Goal: Task Accomplishment & Management: Complete application form

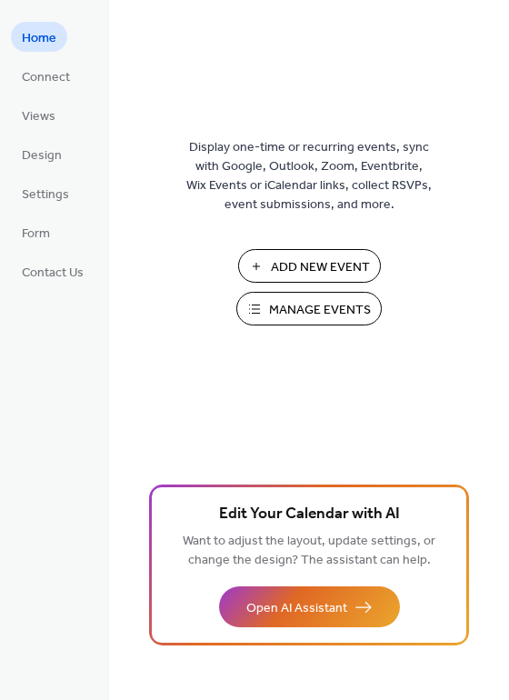
click at [316, 270] on span "Add New Event" at bounding box center [320, 267] width 99 height 19
click at [322, 309] on span "Manage Events" at bounding box center [320, 310] width 102 height 19
click at [37, 78] on span "Connect" at bounding box center [46, 77] width 48 height 19
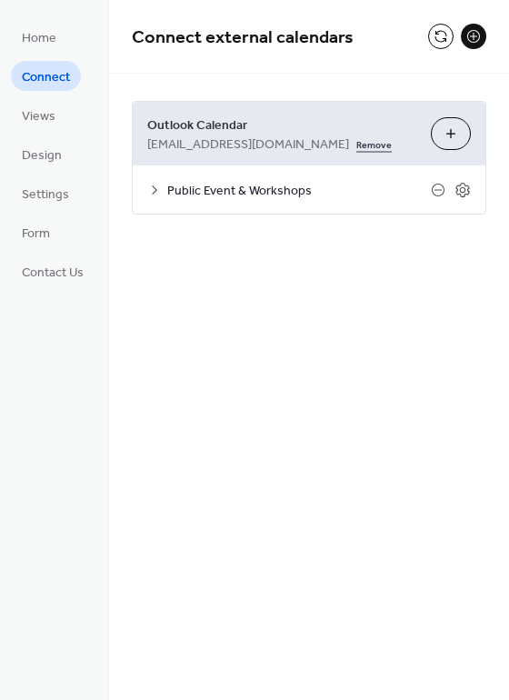
click at [356, 143] on link "Remove" at bounding box center [373, 143] width 35 height 19
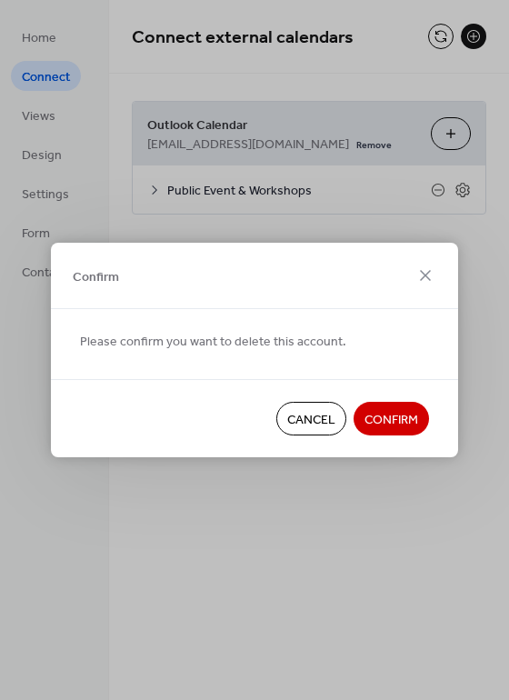
click at [389, 422] on span "Confirm" at bounding box center [391, 420] width 54 height 19
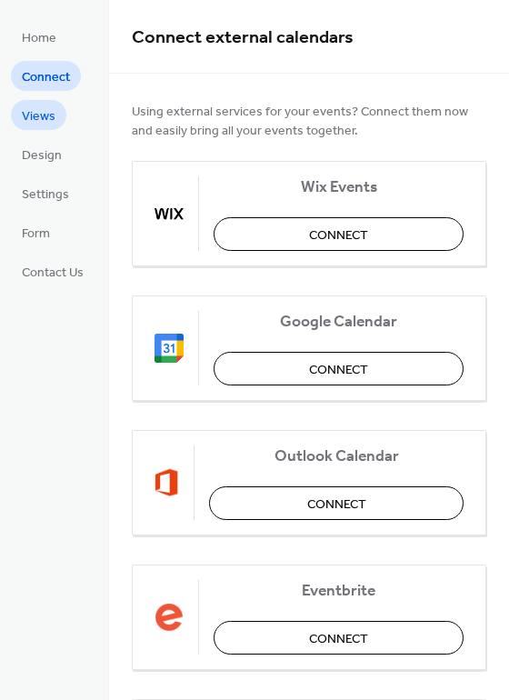
click at [38, 121] on span "Views" at bounding box center [39, 116] width 34 height 19
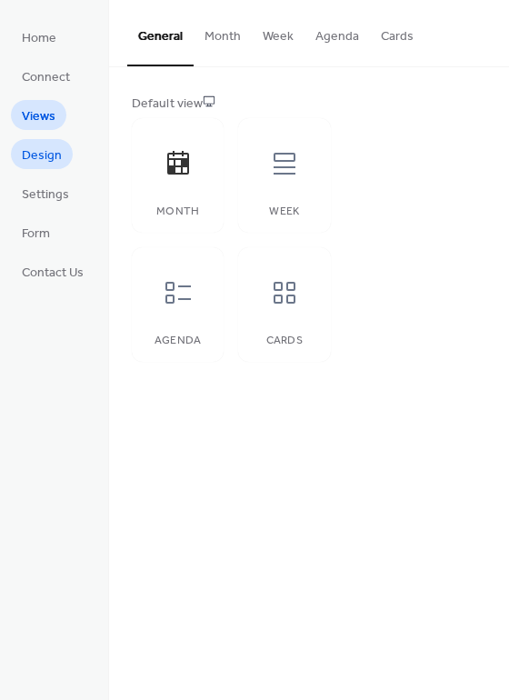
click at [38, 155] on span "Design" at bounding box center [42, 155] width 40 height 19
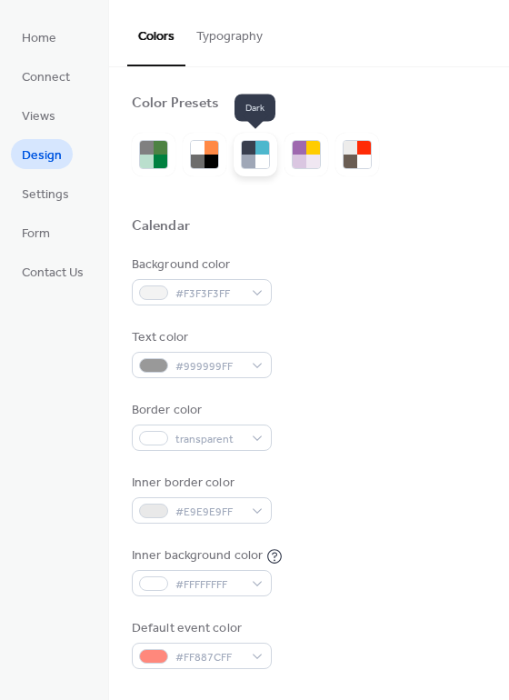
click at [255, 160] on div at bounding box center [249, 162] width 14 height 14
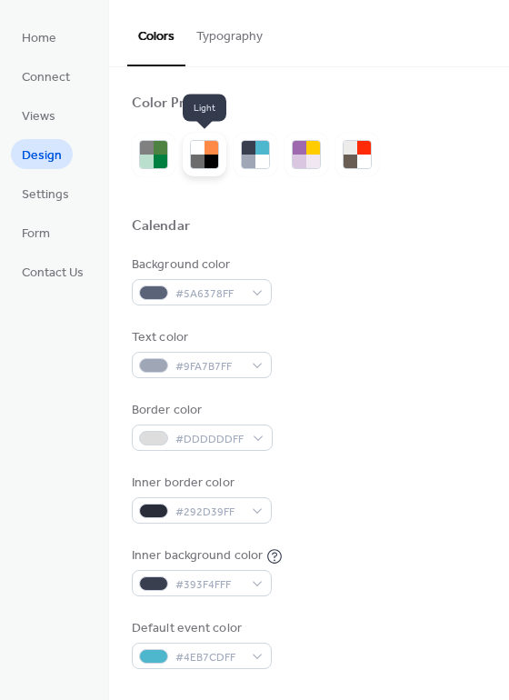
click at [190, 153] on div at bounding box center [204, 154] width 29 height 29
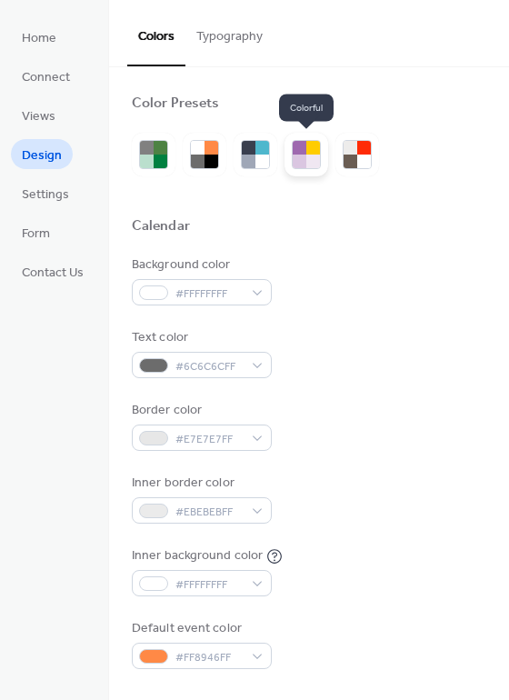
click at [302, 152] on div at bounding box center [300, 148] width 14 height 14
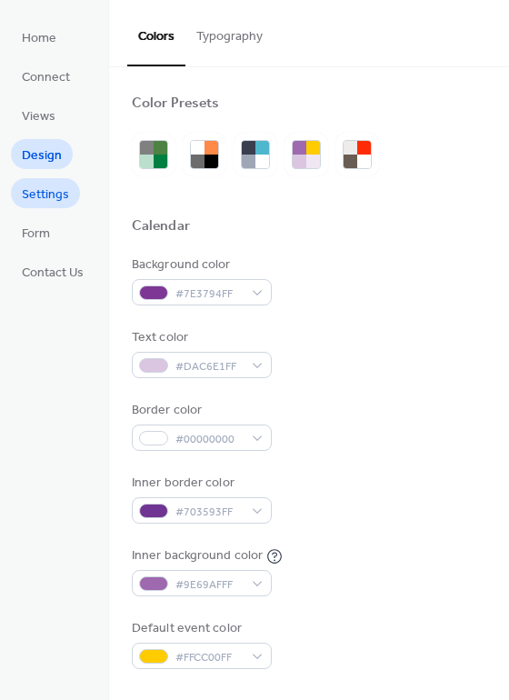
click at [36, 194] on span "Settings" at bounding box center [45, 194] width 47 height 19
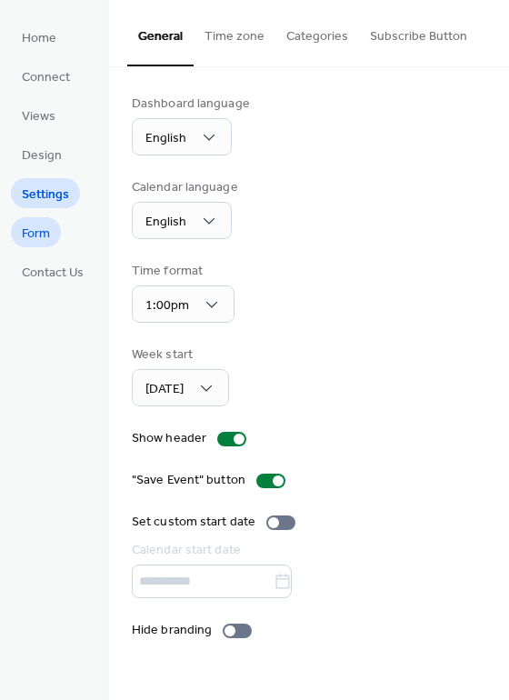
click at [40, 234] on span "Form" at bounding box center [36, 234] width 28 height 19
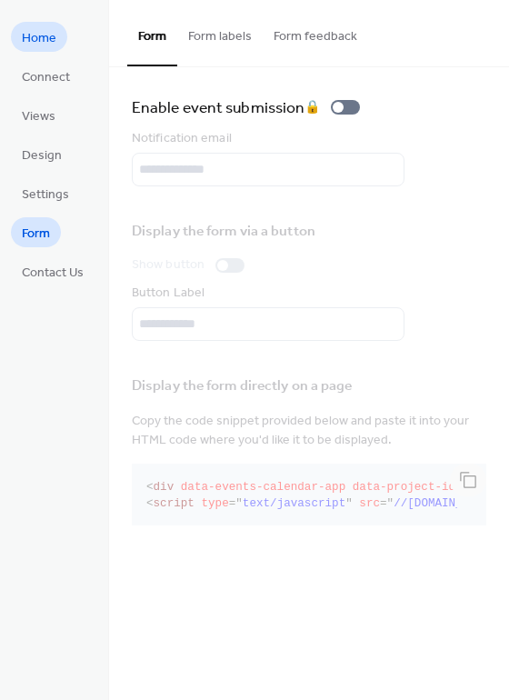
click at [50, 29] on span "Home" at bounding box center [39, 38] width 35 height 19
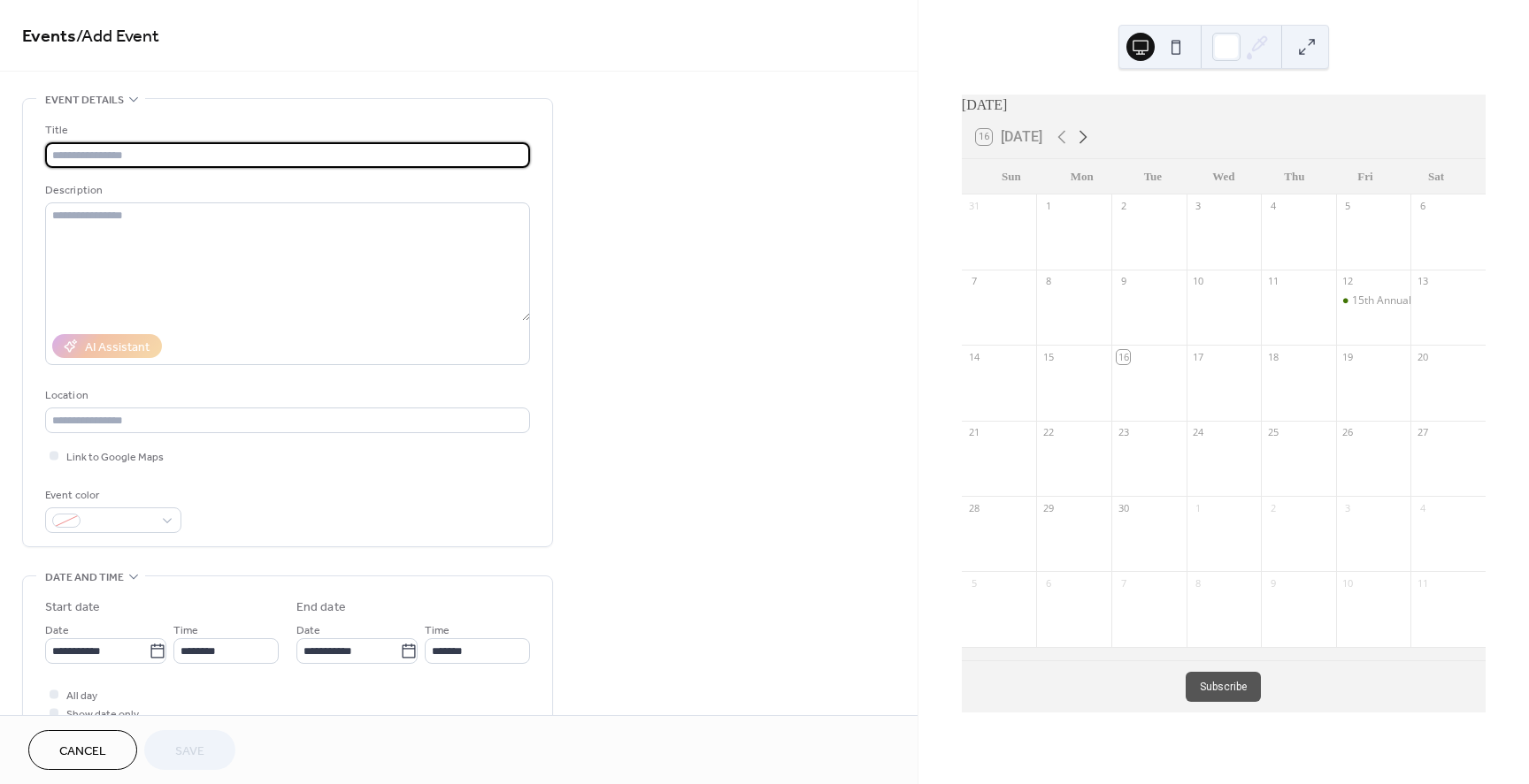
click at [1081, 138] on icon at bounding box center [1083, 137] width 21 height 21
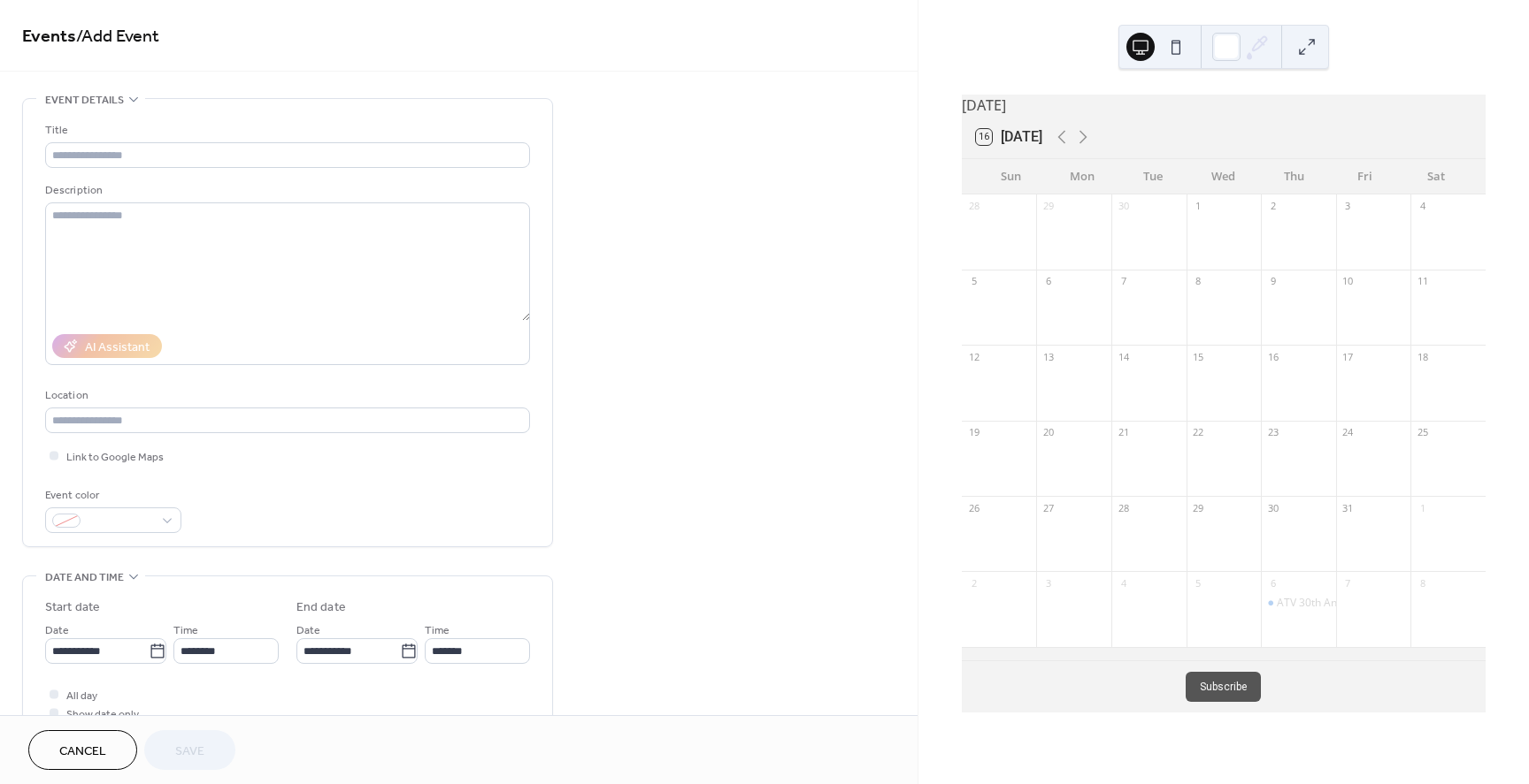
click at [1355, 240] on div at bounding box center [1373, 241] width 75 height 45
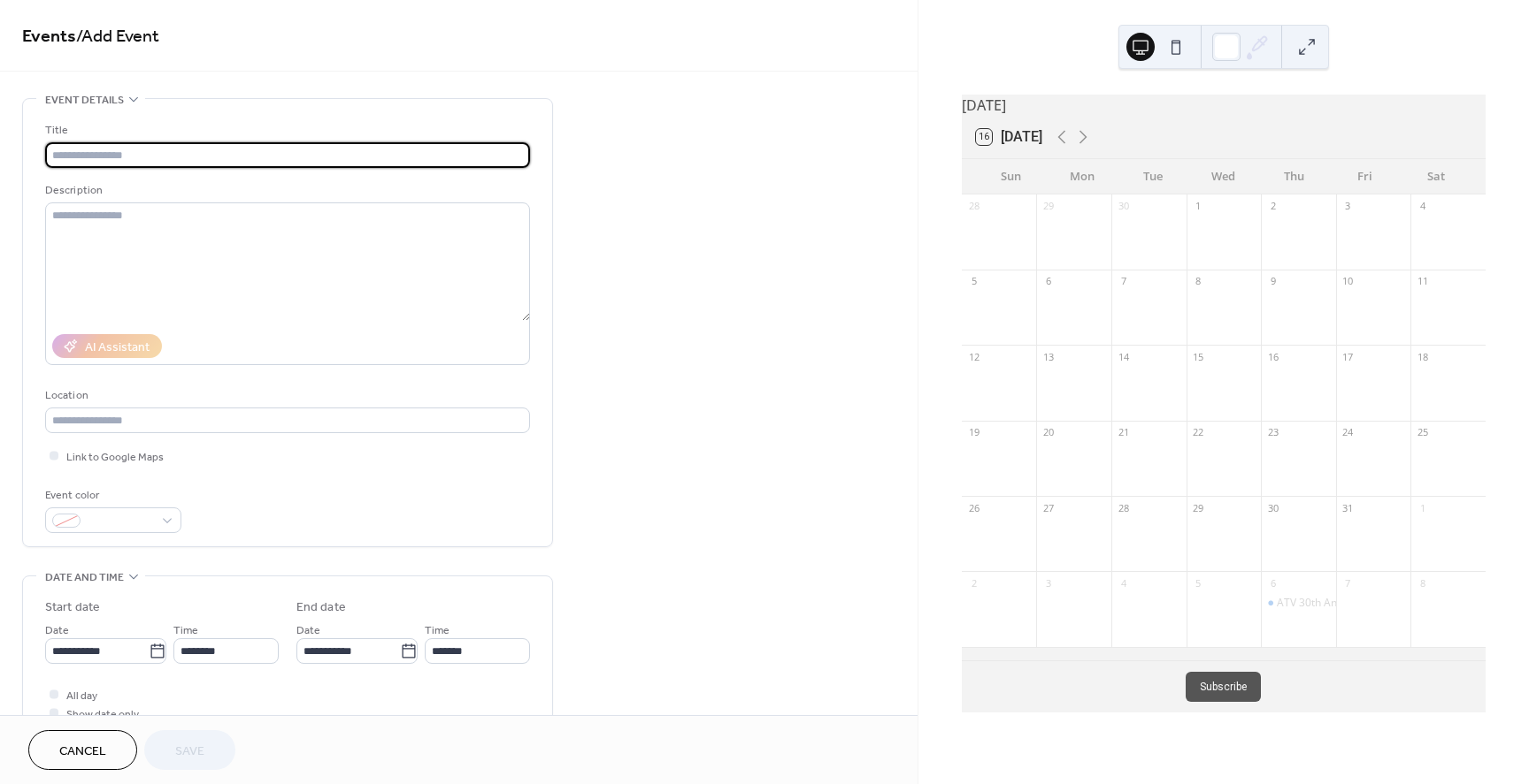
click at [146, 155] on input "text" at bounding box center [287, 155] width 485 height 25
type input "**********"
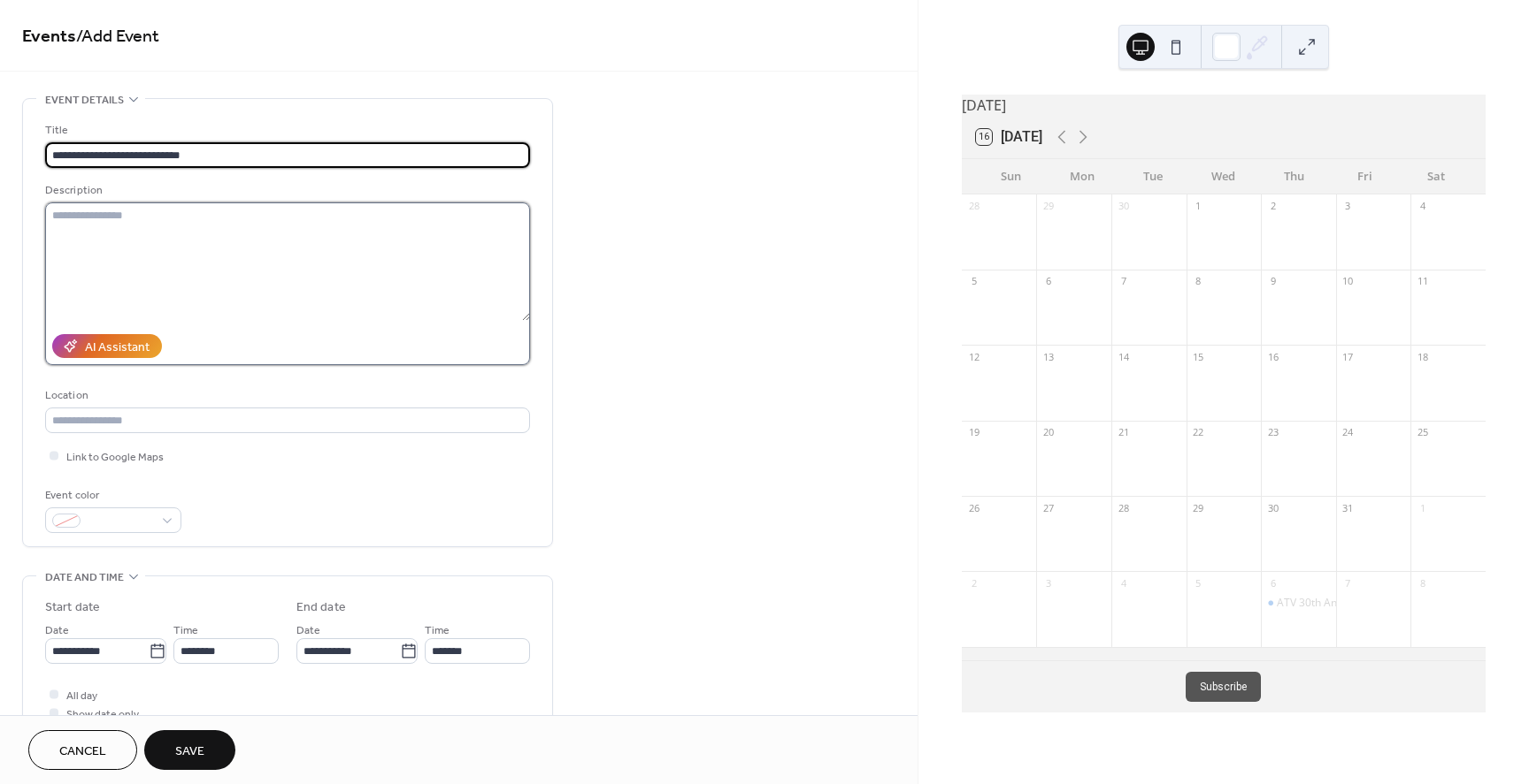
click at [83, 232] on textarea at bounding box center [287, 262] width 485 height 119
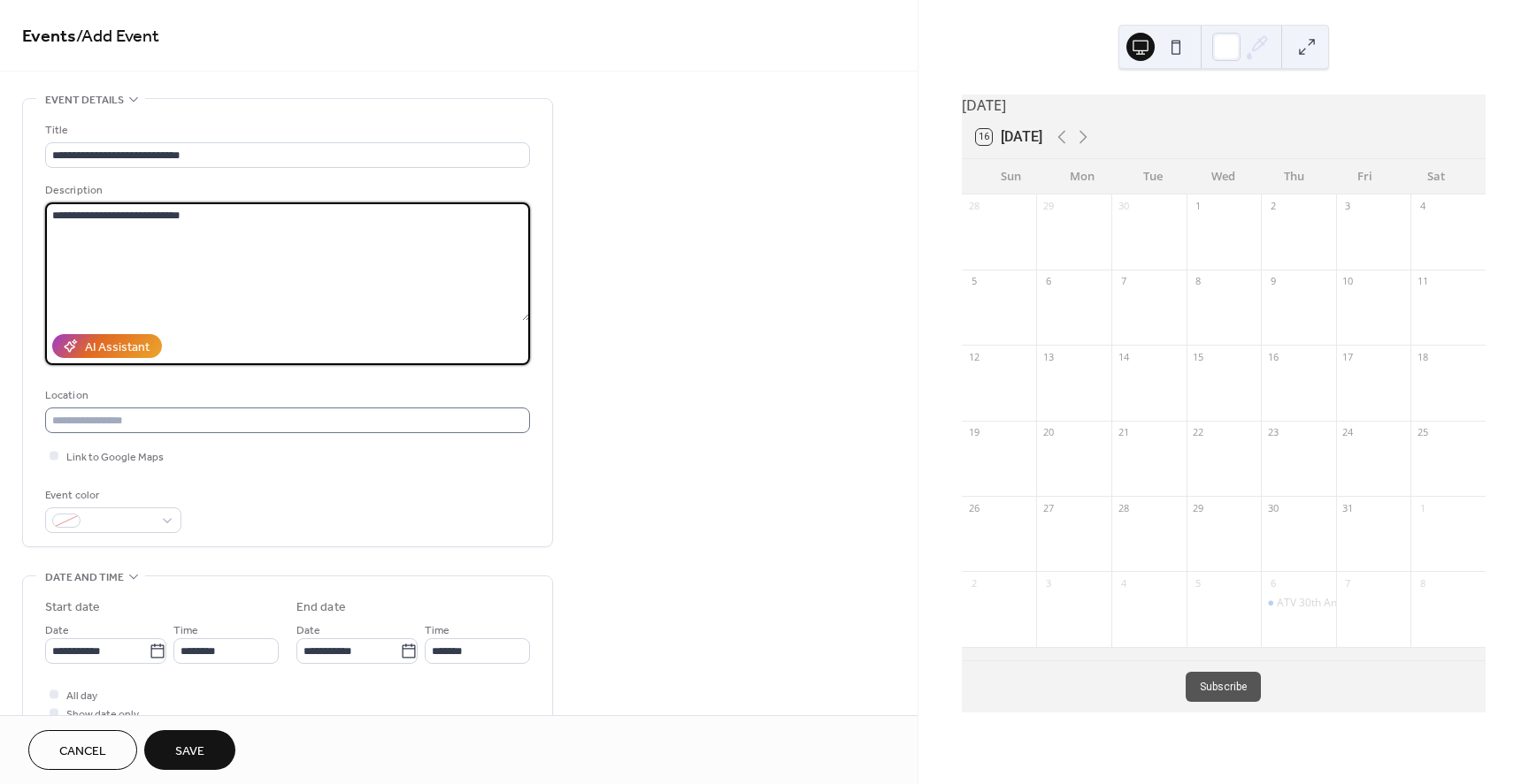
type textarea "**********"
click at [101, 421] on input "text" at bounding box center [287, 420] width 485 height 25
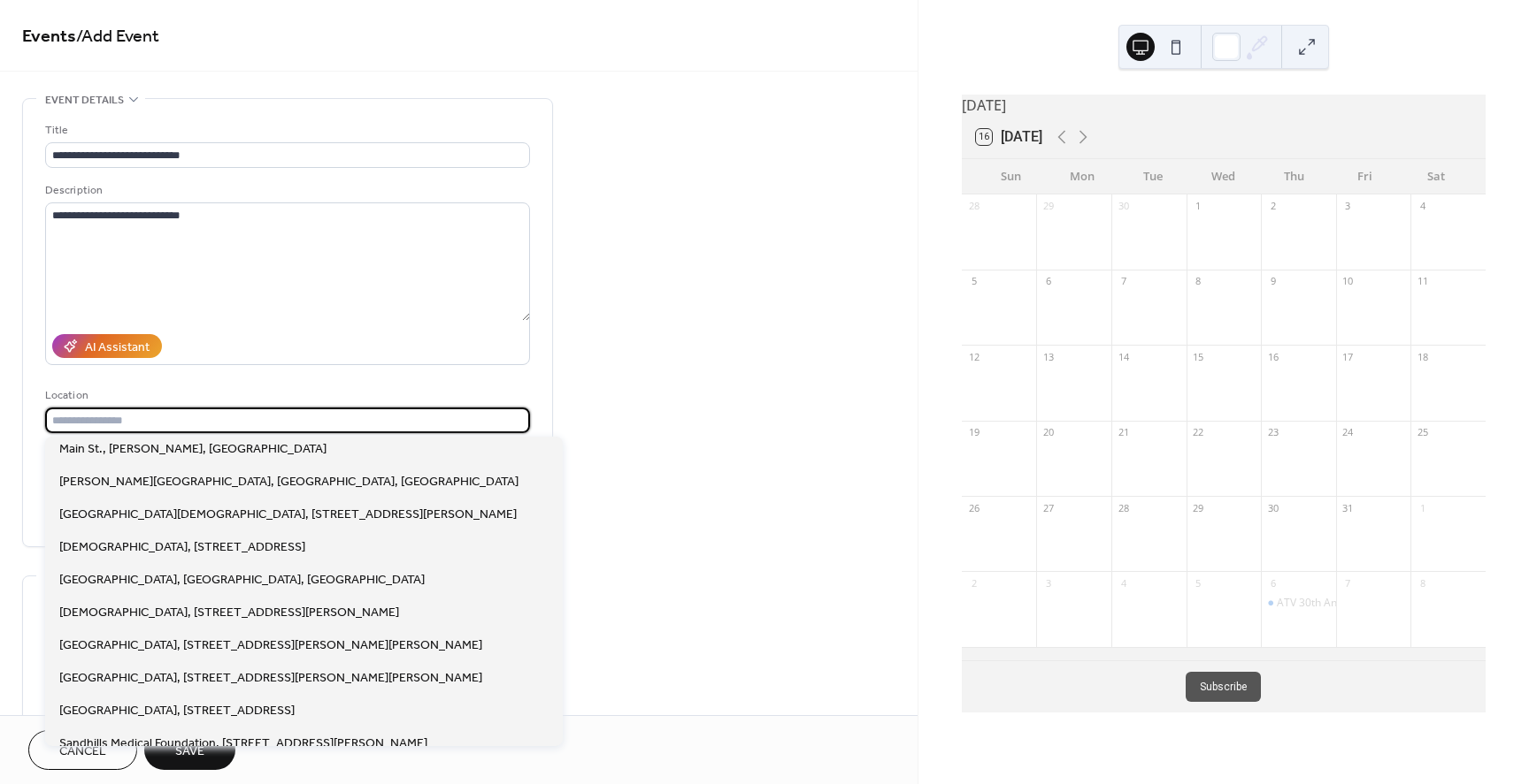
scroll to position [1548, 0]
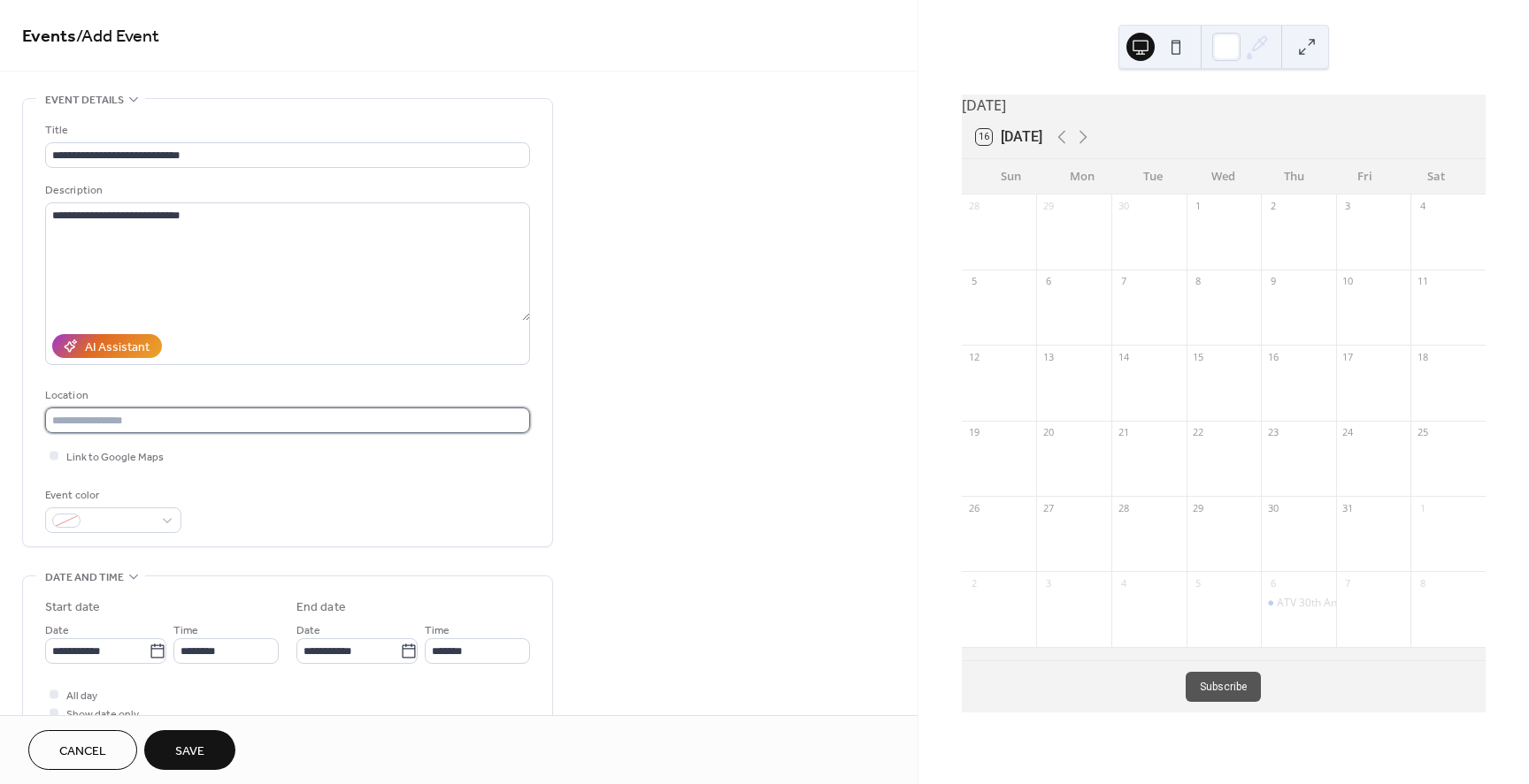
click at [52, 418] on input "text" at bounding box center [287, 420] width 485 height 25
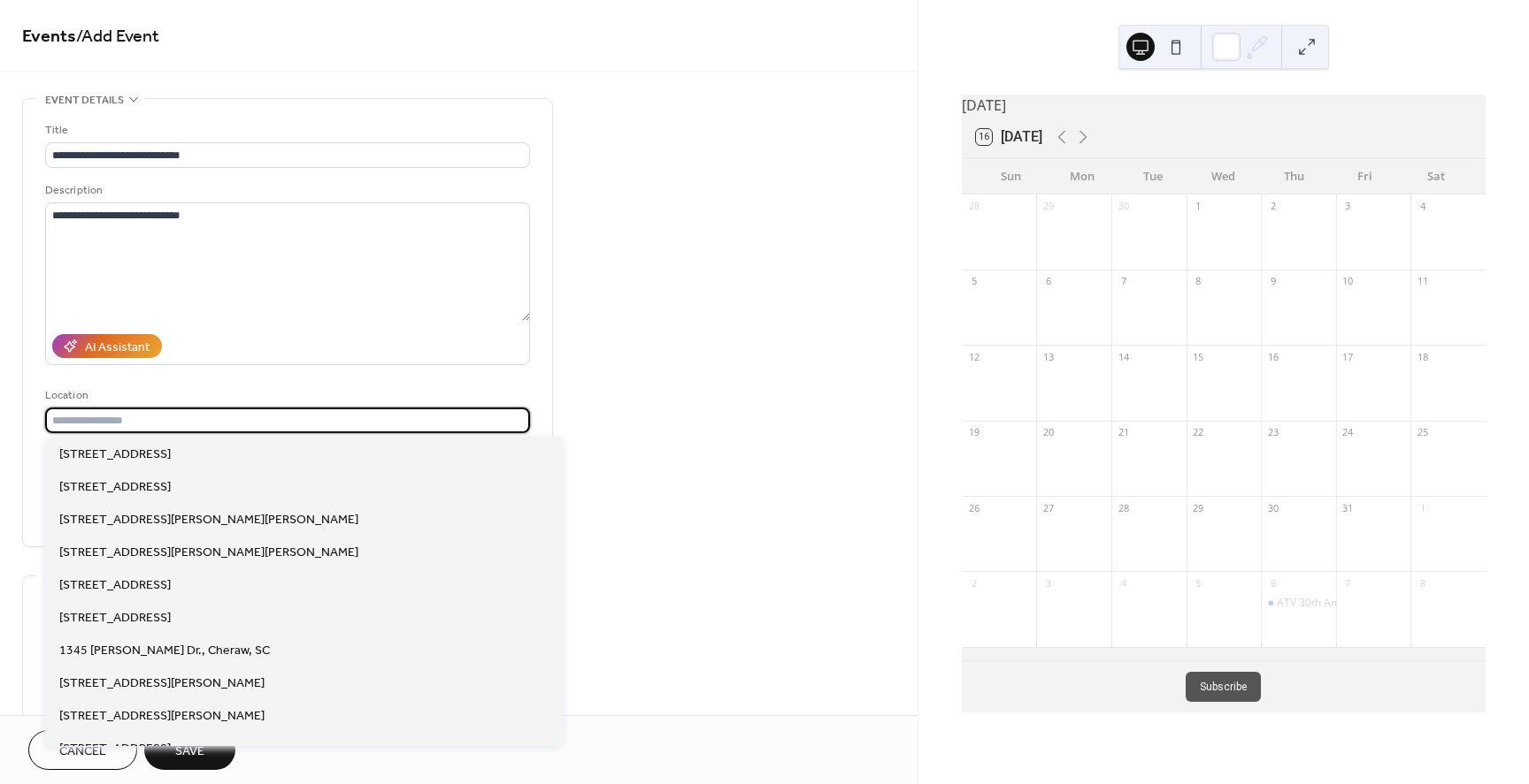
paste input "**********"
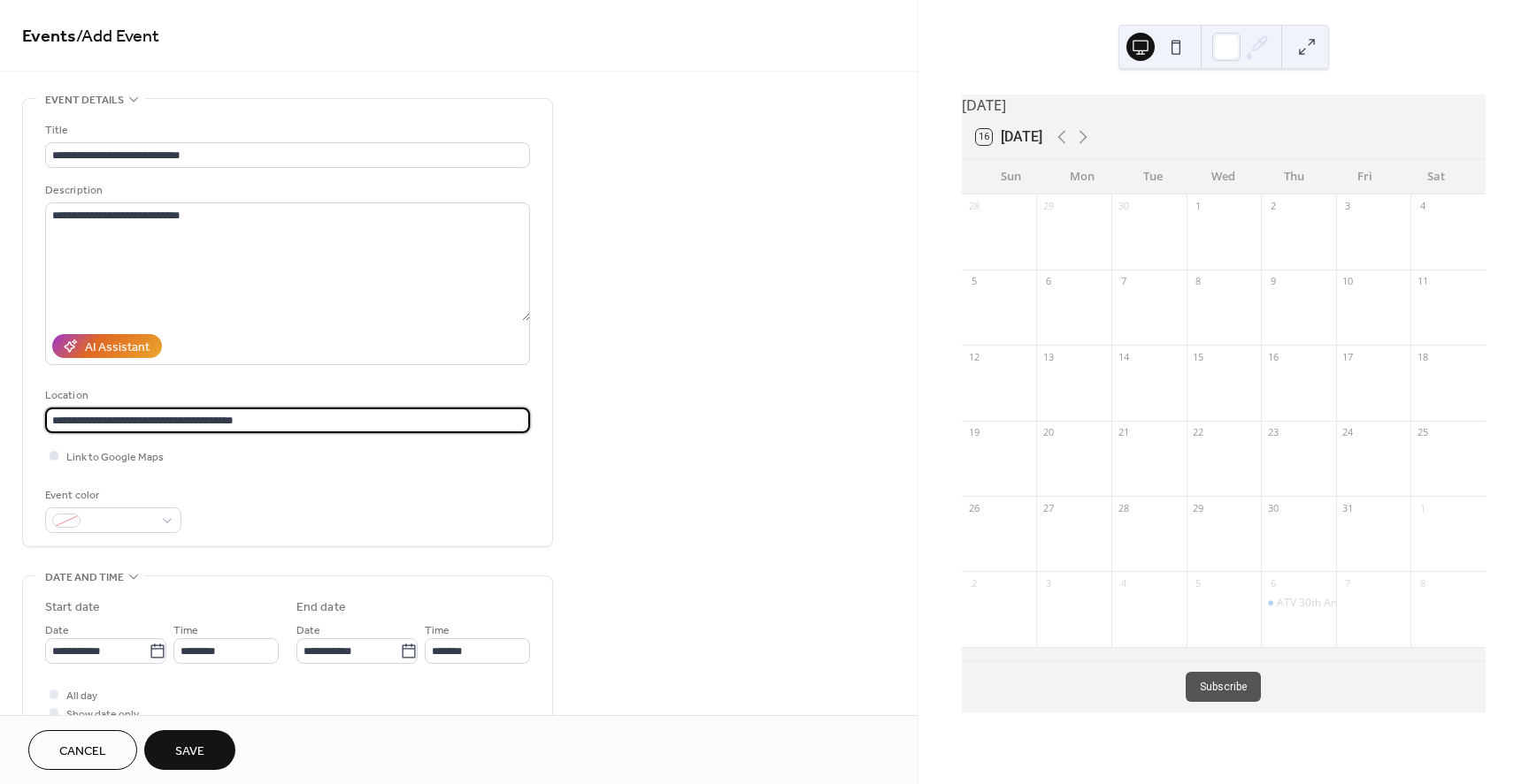
type input "**********"
click at [54, 451] on div at bounding box center [54, 455] width 9 height 9
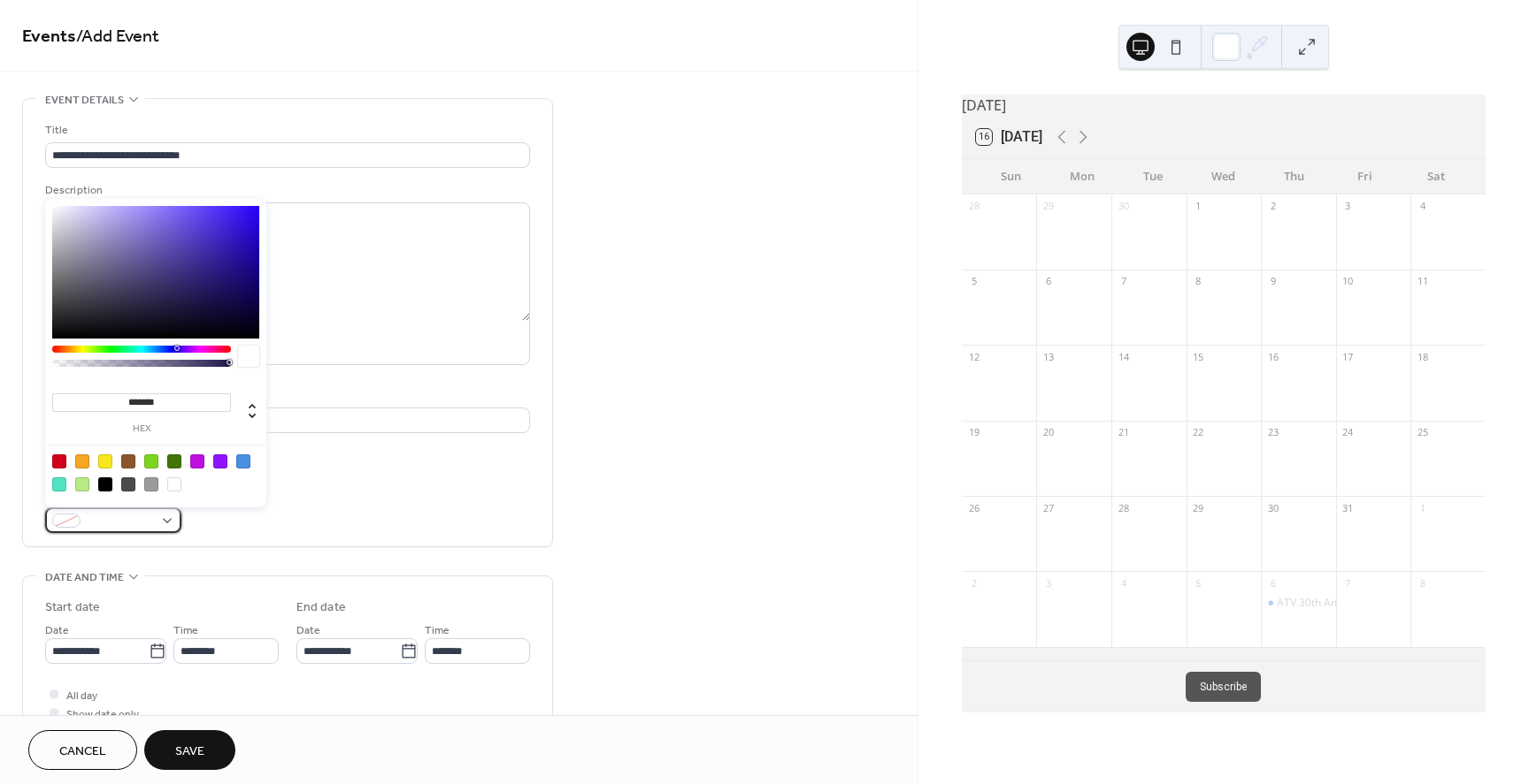
click at [134, 524] on span at bounding box center [120, 521] width 65 height 18
click at [172, 465] on div at bounding box center [174, 461] width 15 height 15
type input "*******"
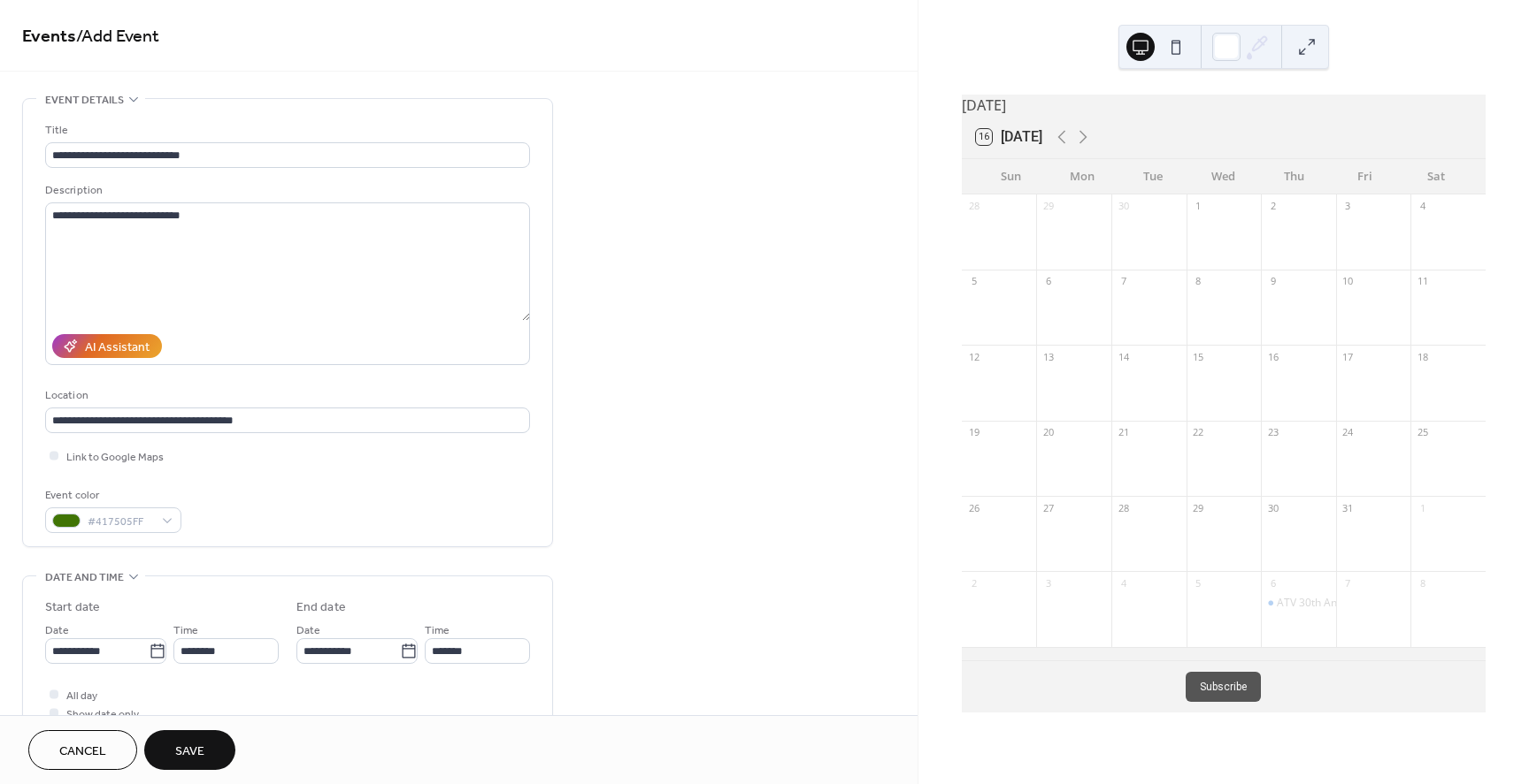
click at [361, 500] on div "Event color #417505FF" at bounding box center [287, 510] width 485 height 47
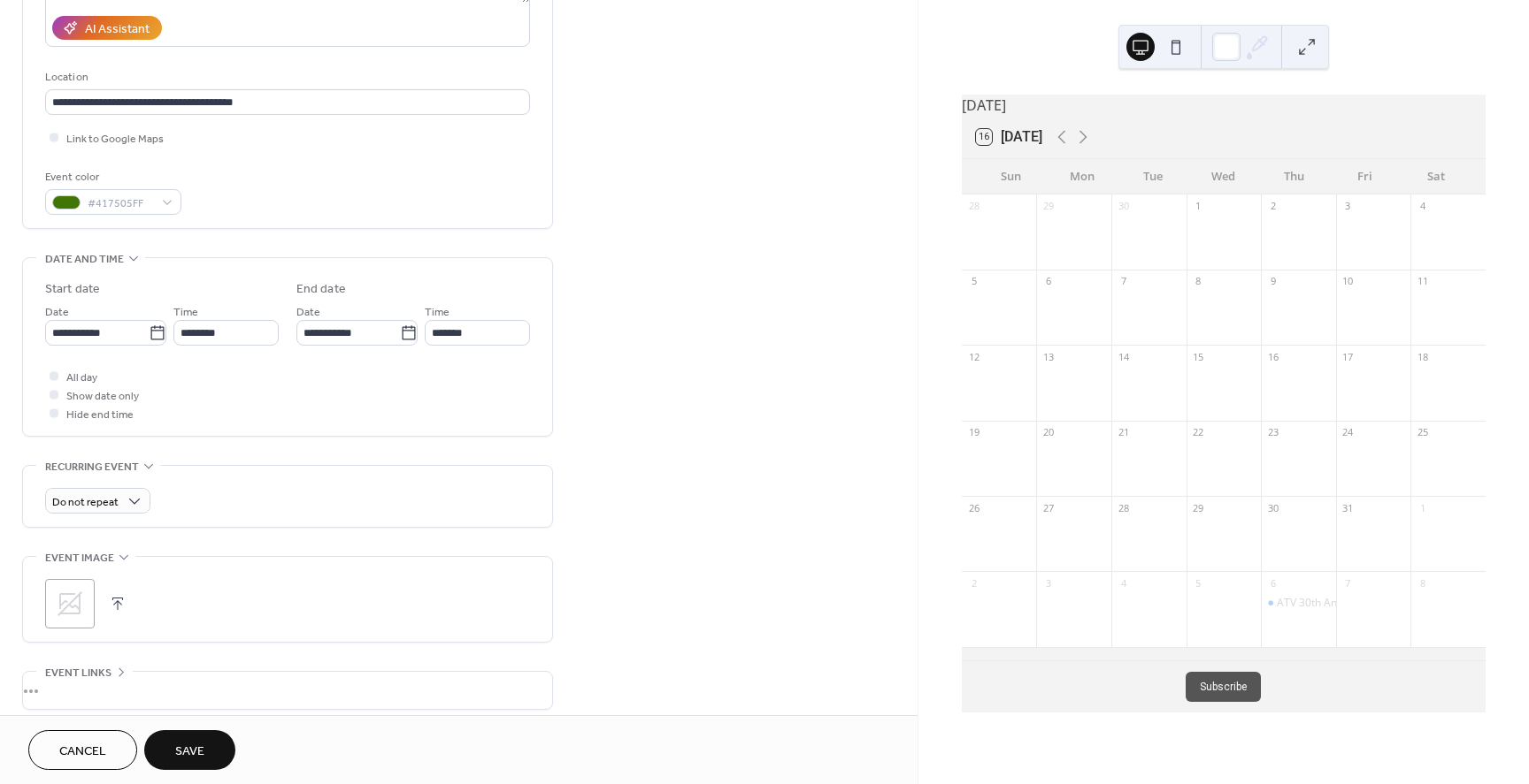
scroll to position [332, 0]
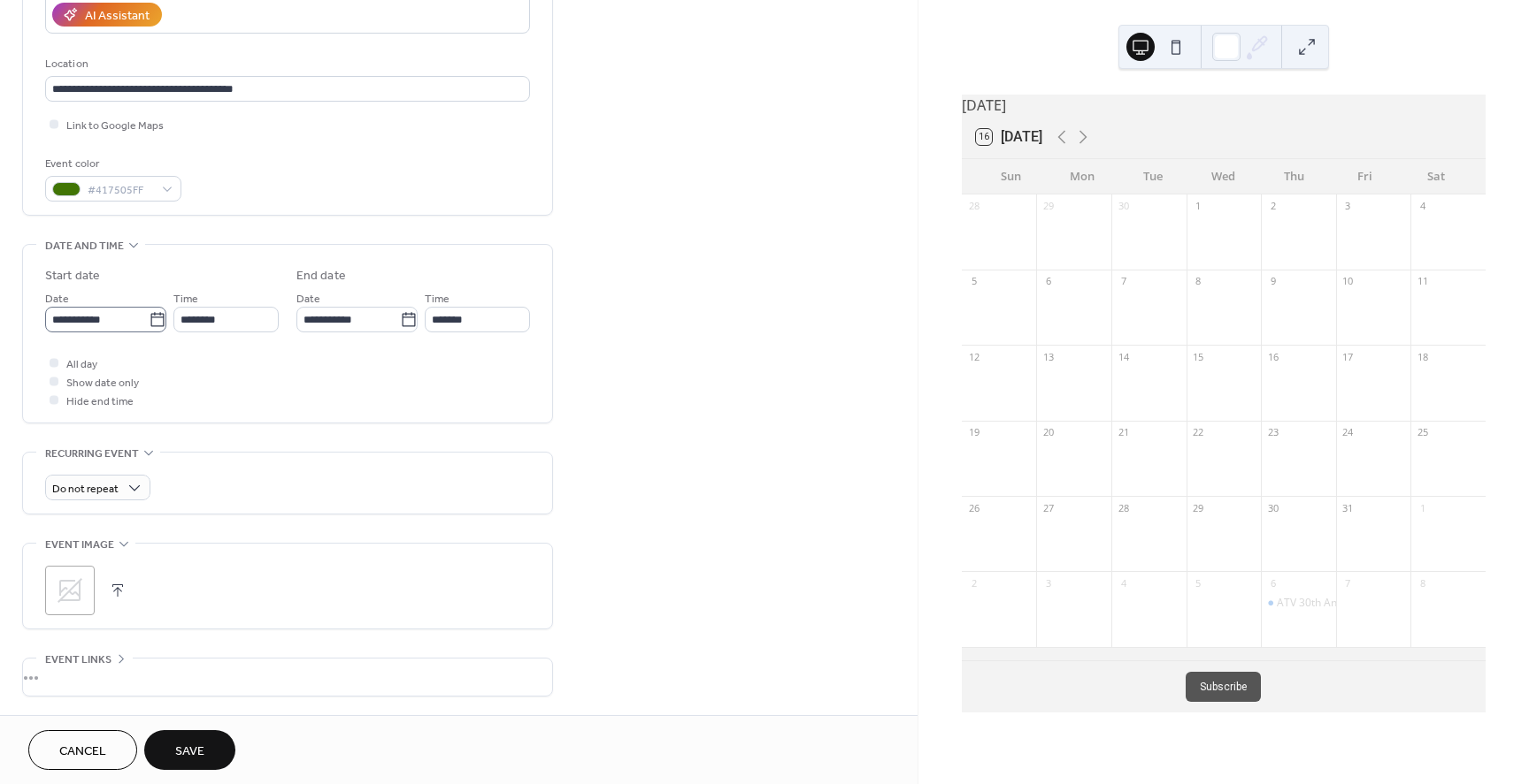
click at [151, 325] on icon at bounding box center [158, 320] width 18 height 18
click at [149, 325] on input "**********" at bounding box center [96, 319] width 103 height 25
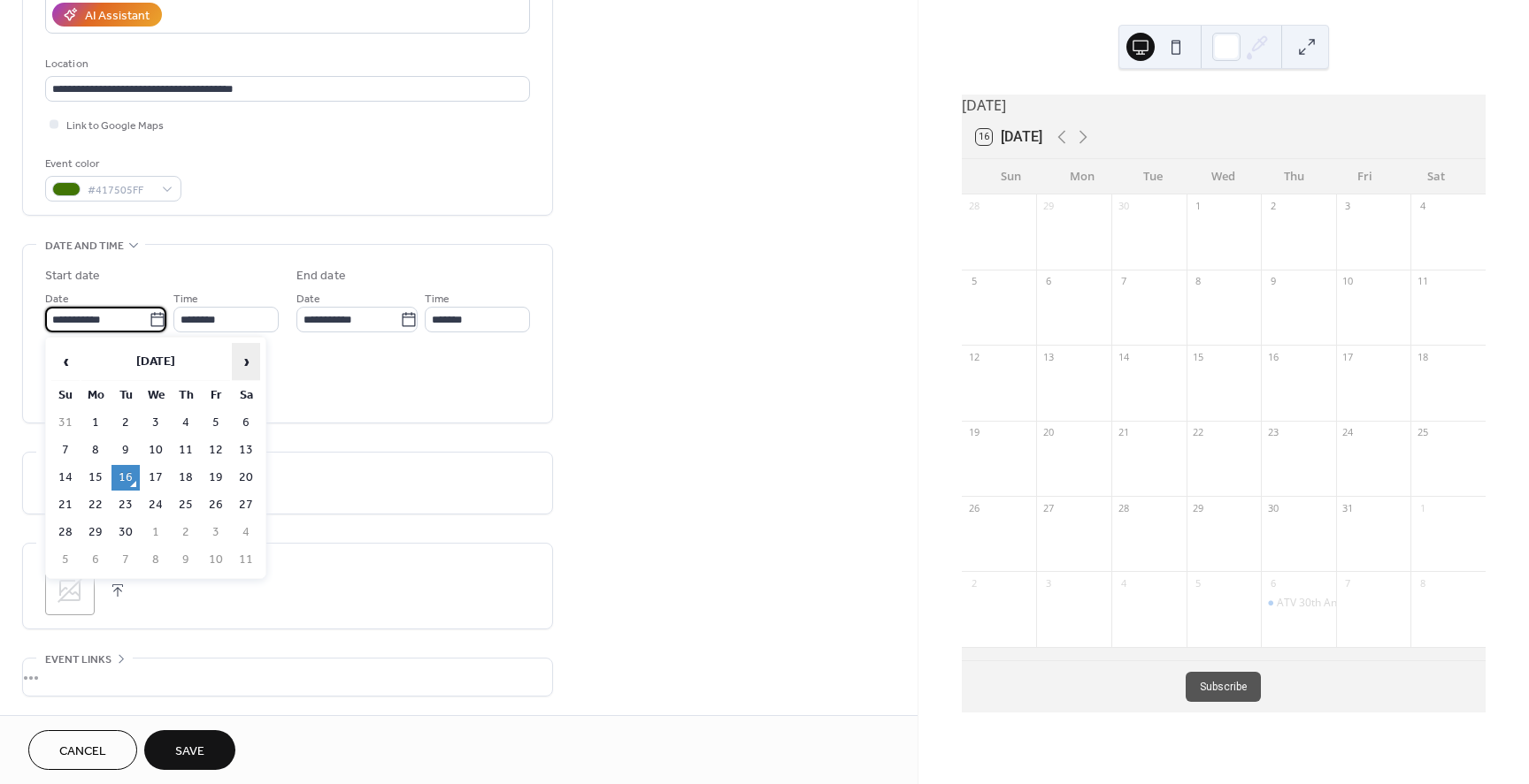
click at [244, 359] on span "›" at bounding box center [245, 362] width 26 height 35
click at [213, 419] on td "3" at bounding box center [215, 423] width 28 height 25
type input "**********"
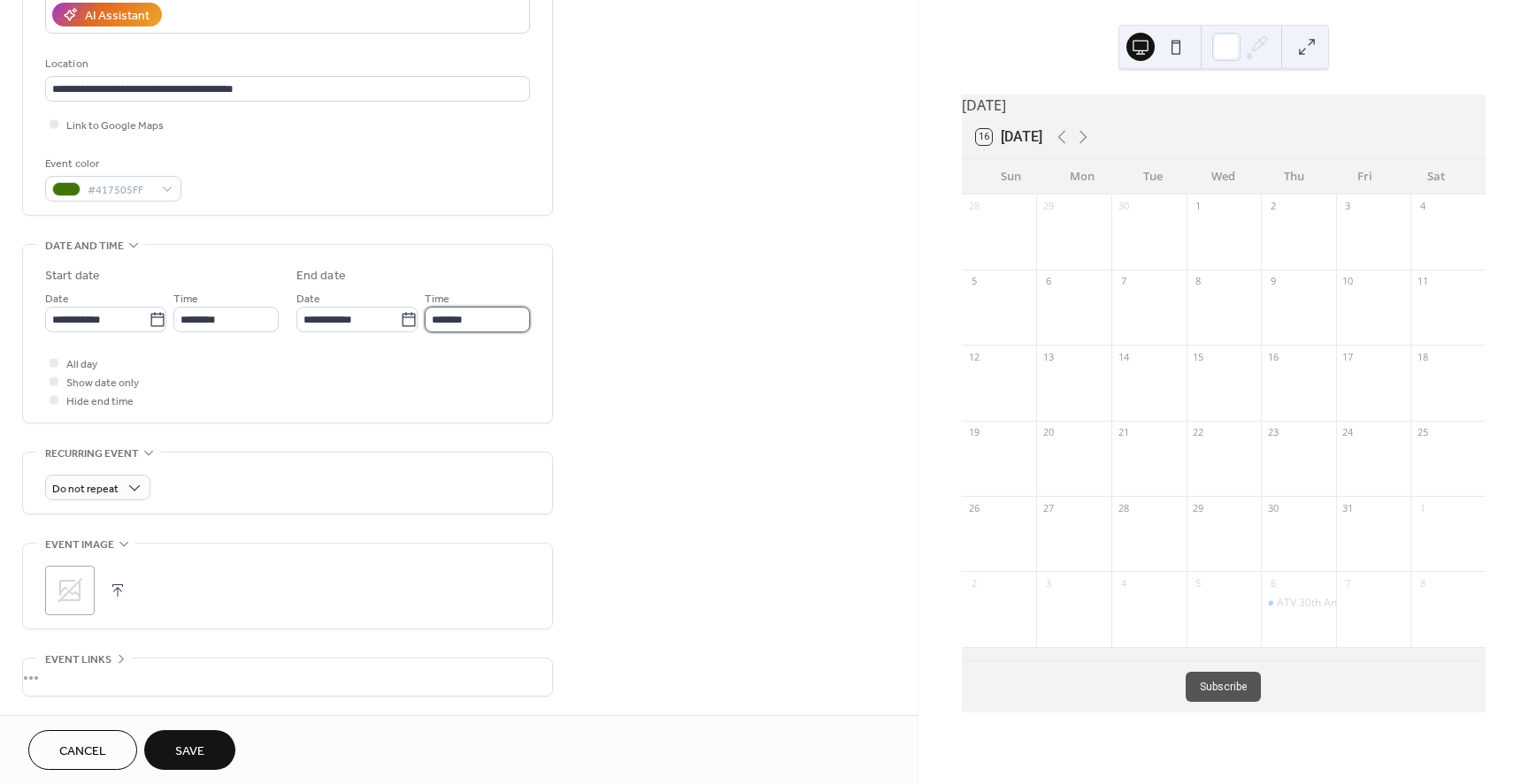
click at [495, 314] on input "*******" at bounding box center [477, 319] width 105 height 25
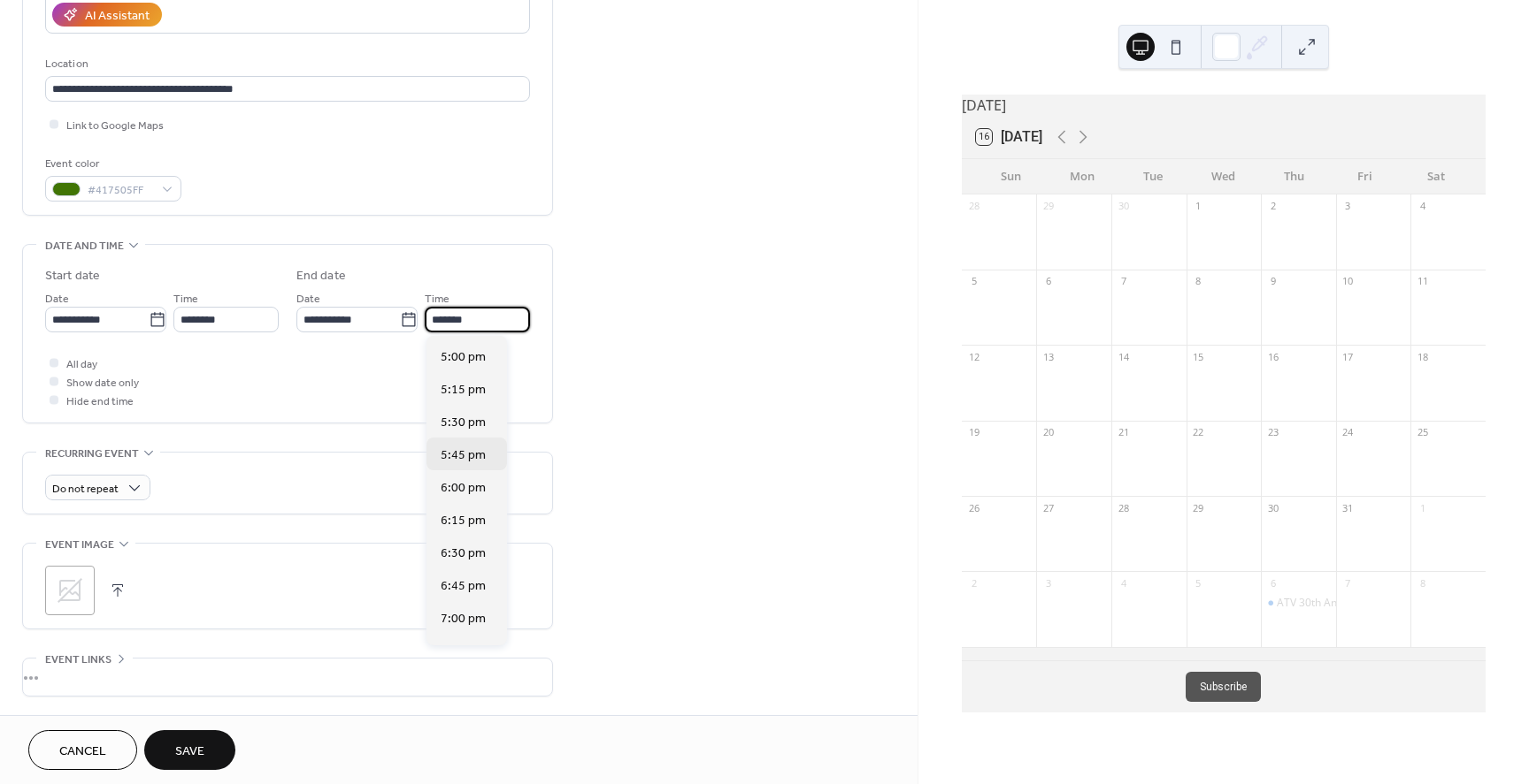
scroll to position [663, 0]
click at [475, 563] on div "7:00 pm" at bounding box center [466, 573] width 81 height 33
type input "*******"
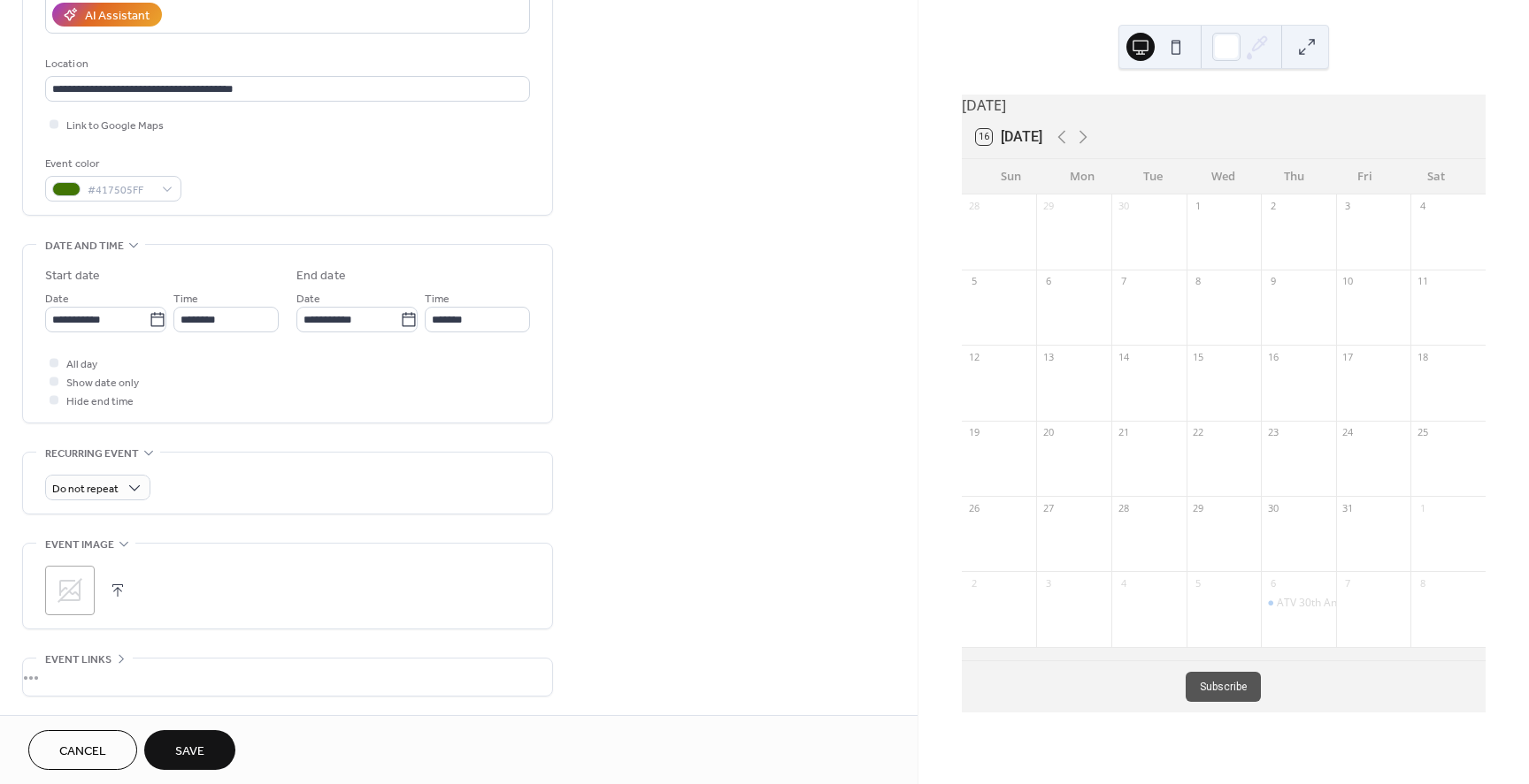
click at [241, 489] on div "Do not repeat" at bounding box center [287, 487] width 485 height 25
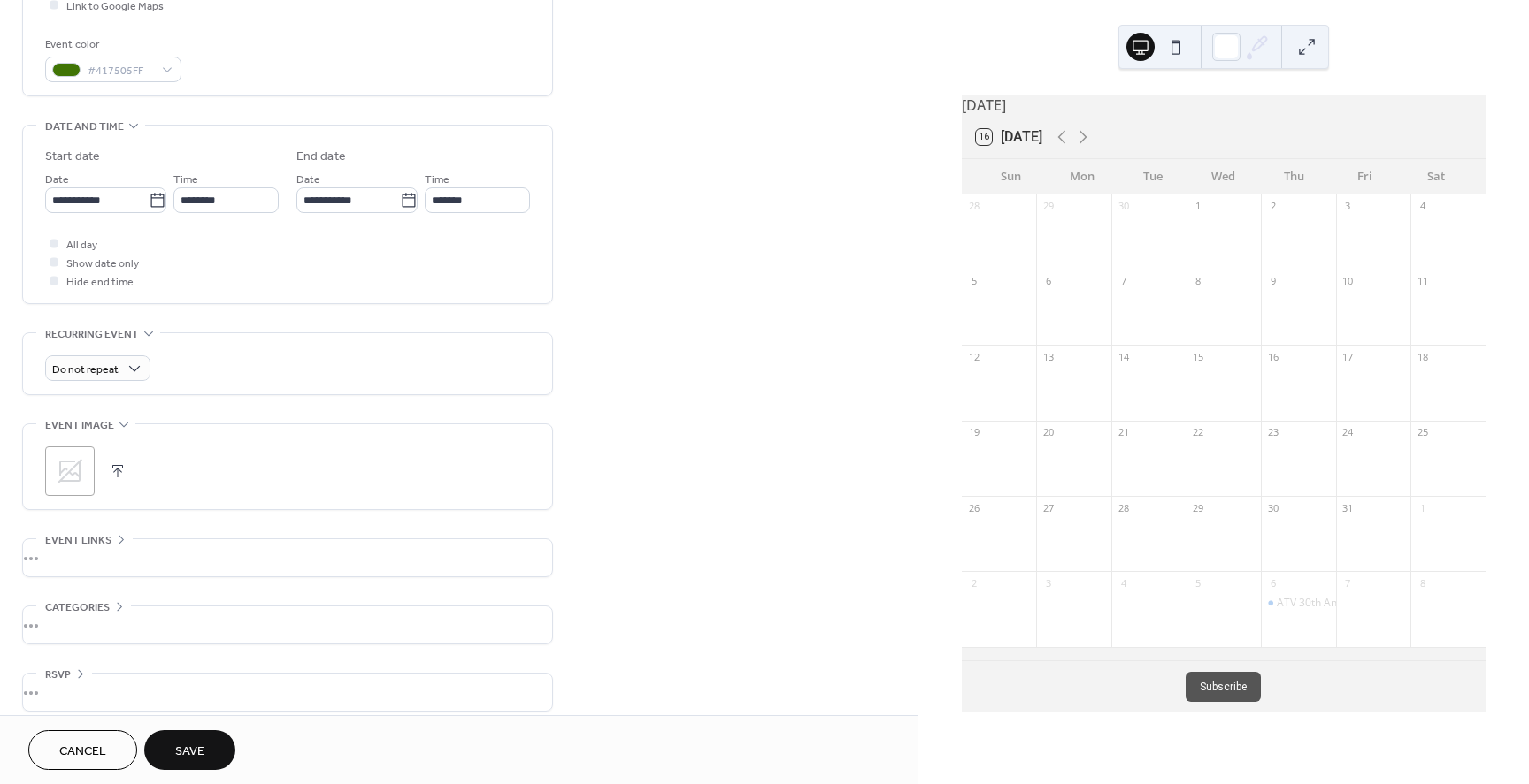
scroll to position [465, 0]
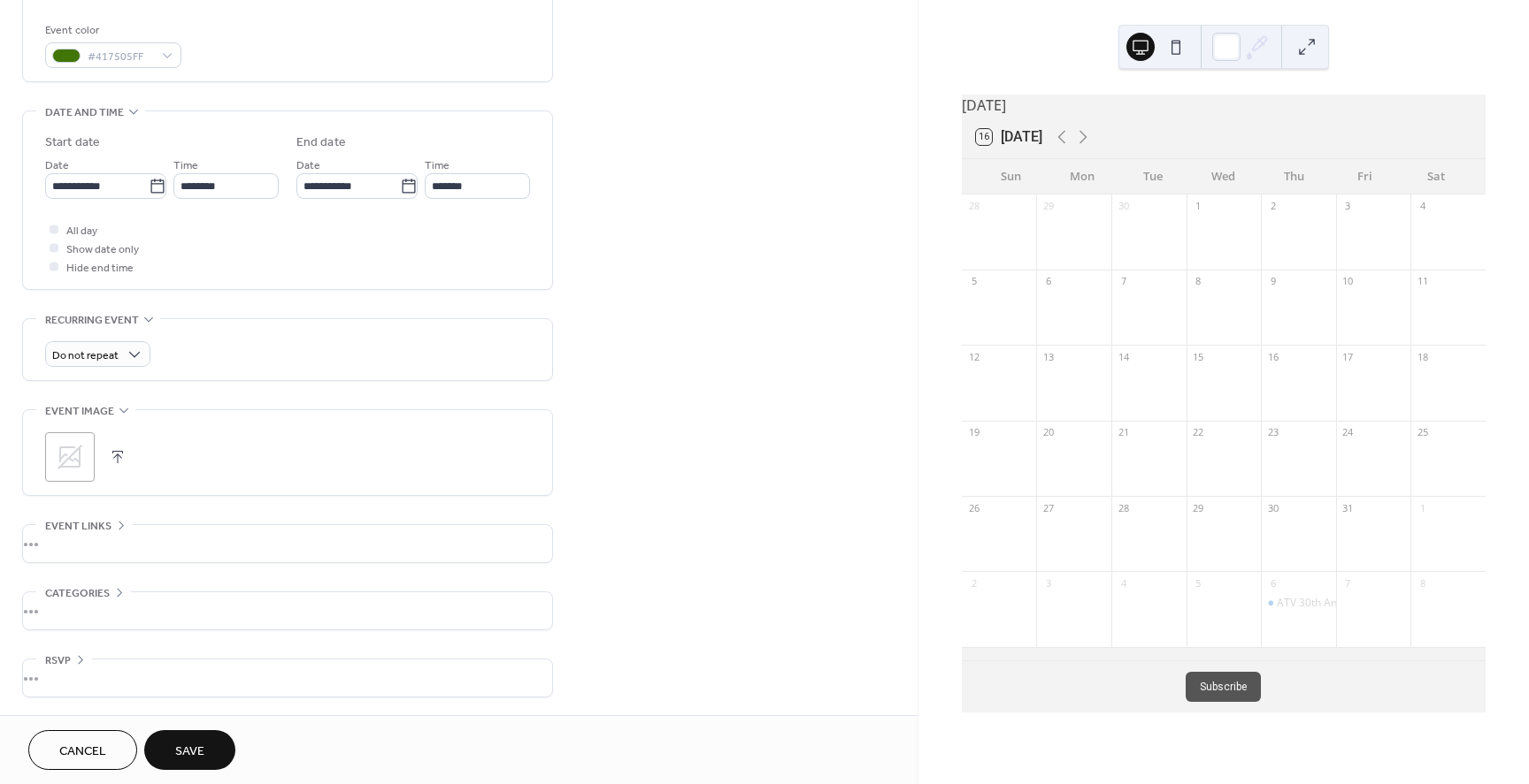
click at [115, 456] on button "button" at bounding box center [117, 456] width 24 height 24
click at [107, 536] on div "•••" at bounding box center [288, 544] width 529 height 37
click at [117, 525] on div "•••" at bounding box center [288, 526] width 529 height 2
click at [117, 597] on div "•••" at bounding box center [288, 611] width 529 height 37
click at [117, 587] on icon at bounding box center [119, 592] width 15 height 15
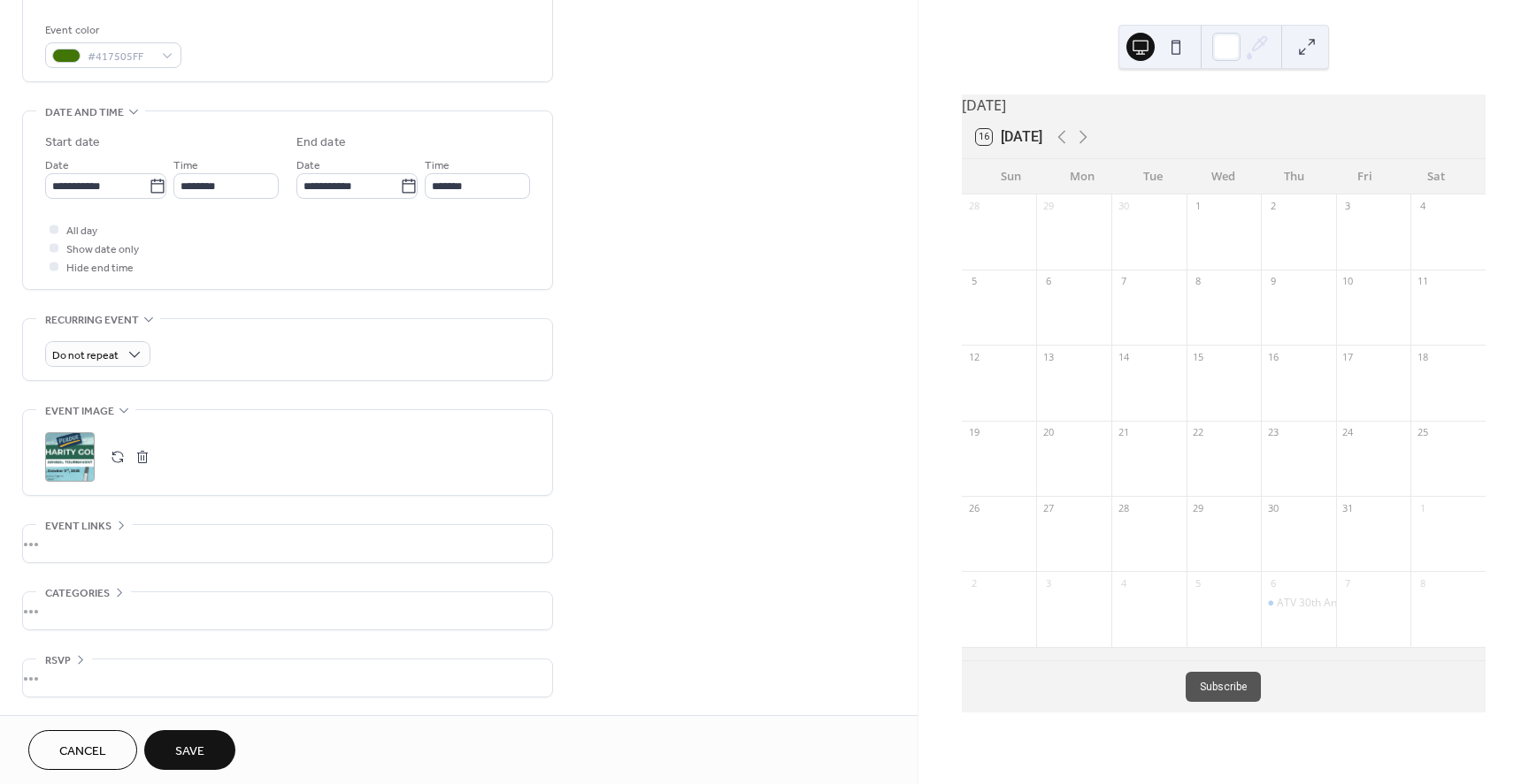
click at [200, 756] on span "Save" at bounding box center [190, 752] width 29 height 18
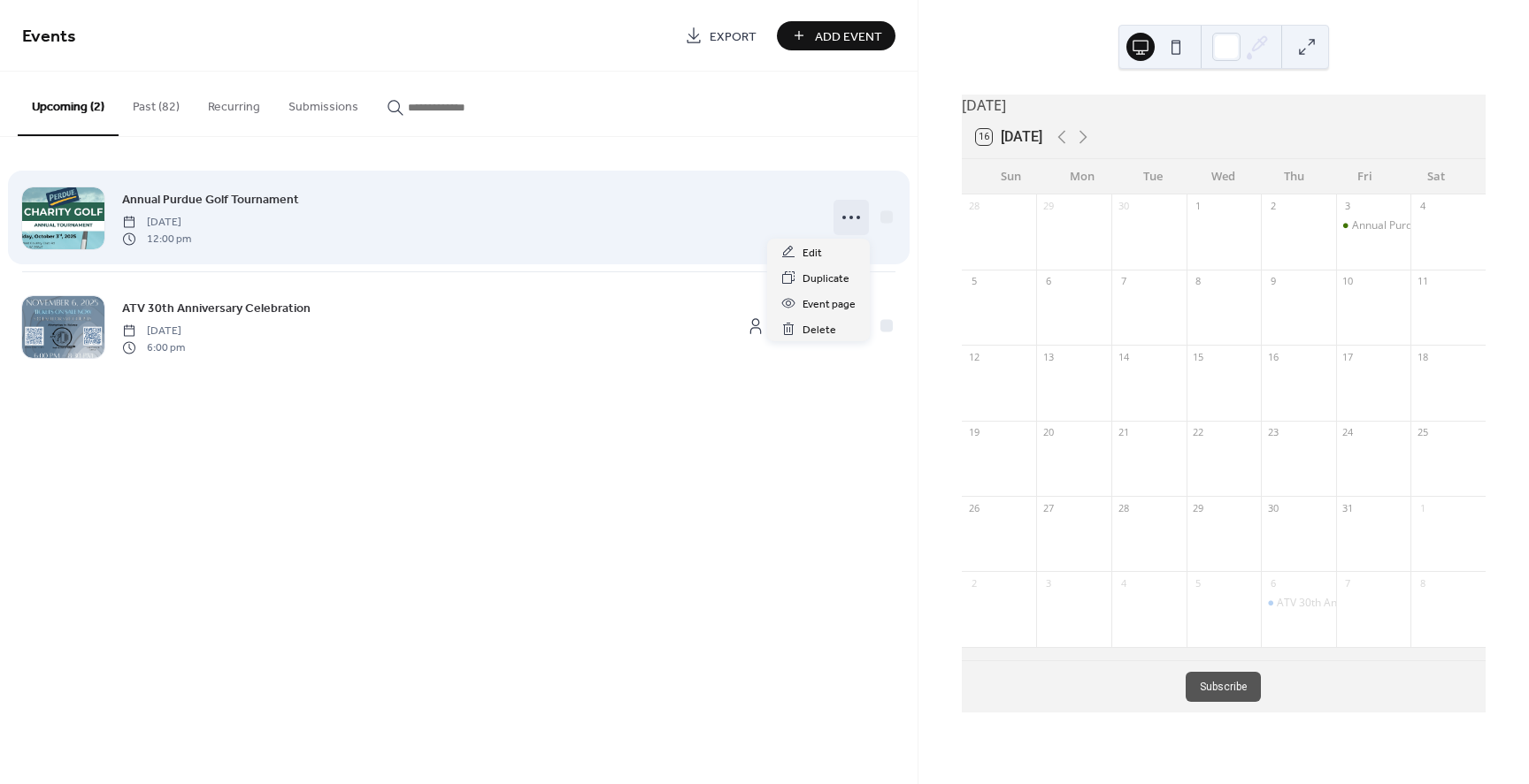
drag, startPoint x: 1362, startPoint y: 232, endPoint x: 852, endPoint y: 217, distance: 510.2
click at [852, 217] on circle at bounding box center [852, 218] width 4 height 4
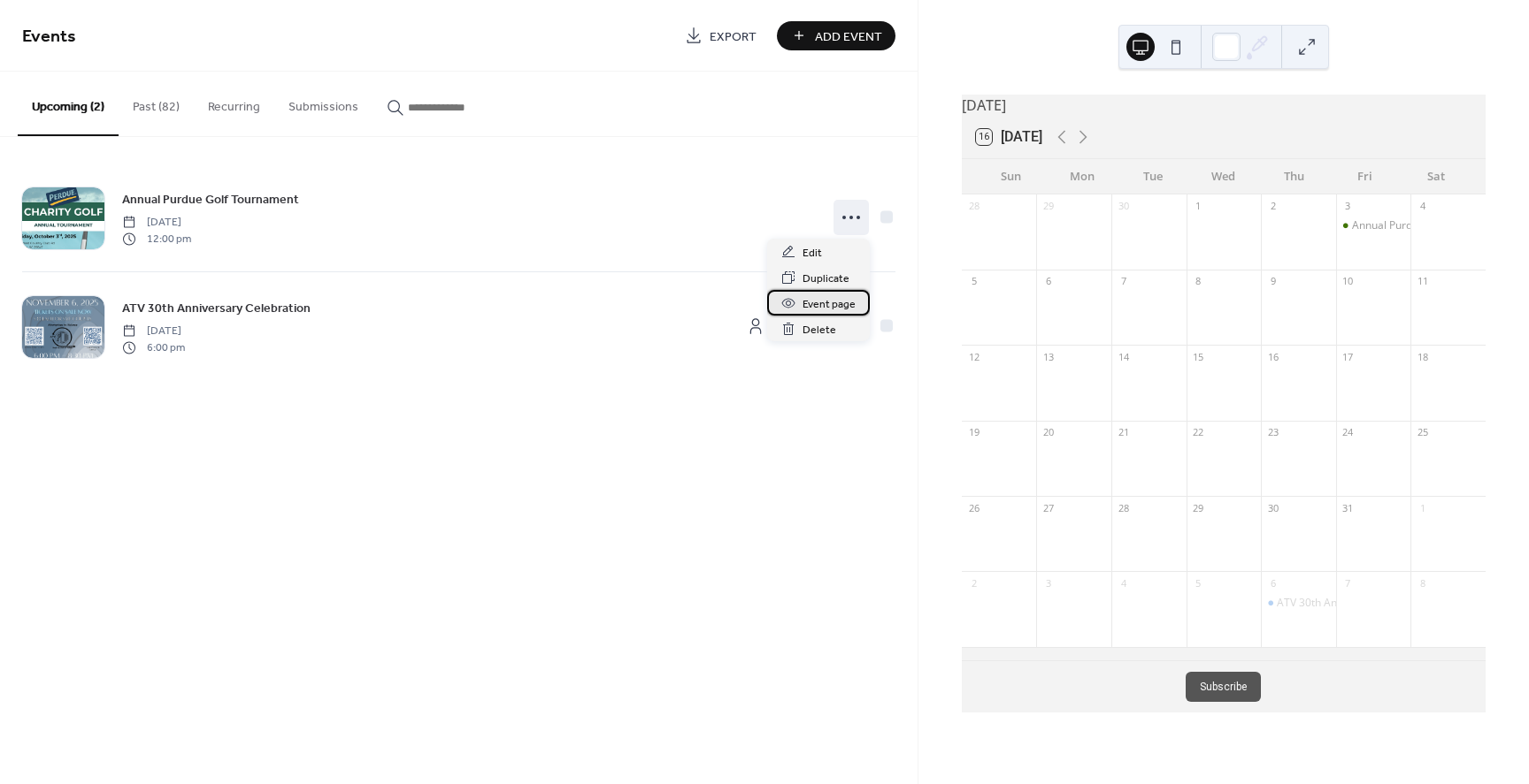
click at [831, 304] on span "Event page" at bounding box center [828, 304] width 54 height 18
